Goal: Check status: Check status

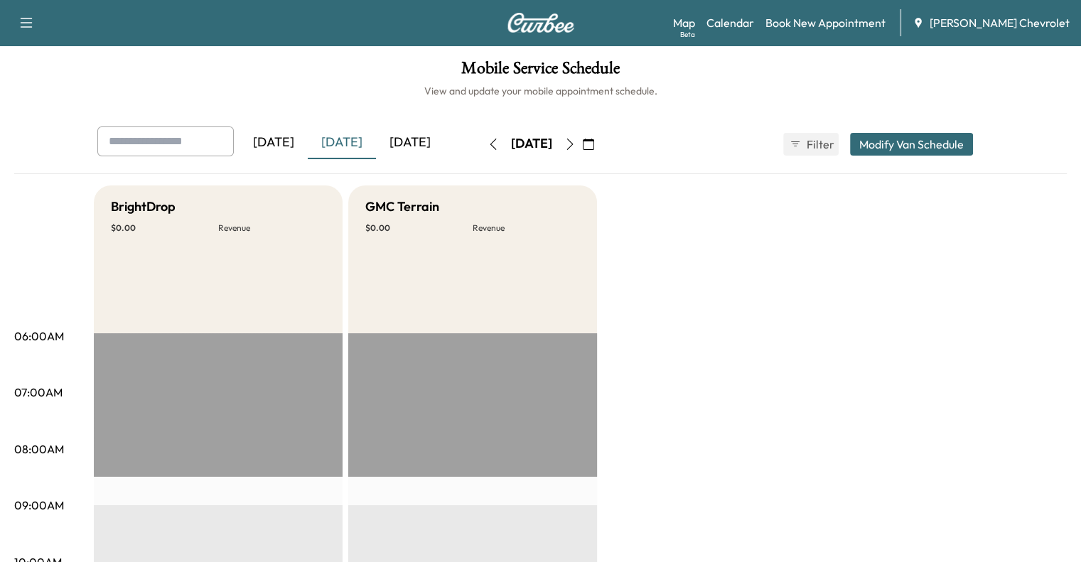
click at [376, 139] on div "[DATE]" at bounding box center [410, 143] width 68 height 33
click at [308, 135] on div "[DATE]" at bounding box center [342, 143] width 68 height 33
click at [376, 144] on div "[DATE]" at bounding box center [410, 143] width 68 height 33
click at [308, 144] on div "[DATE]" at bounding box center [342, 143] width 68 height 33
